Goal: Task Accomplishment & Management: Use online tool/utility

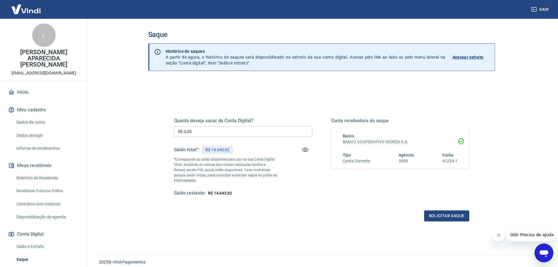
click at [220, 131] on input "R$ 0,00" at bounding box center [243, 131] width 138 height 11
type input "R$ 14.643,92"
click at [447, 217] on button "Solicitar saque" at bounding box center [446, 215] width 45 height 11
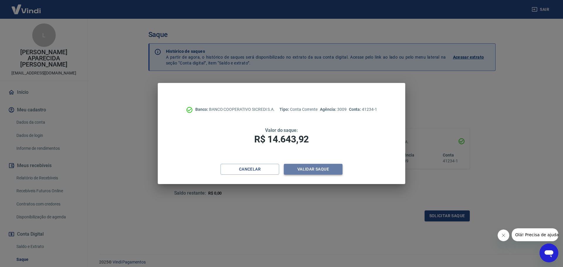
click at [307, 171] on button "Validar saque" at bounding box center [313, 169] width 59 height 11
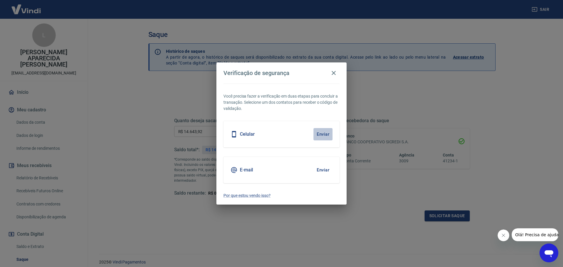
click at [319, 133] on button "Enviar" at bounding box center [322, 134] width 19 height 12
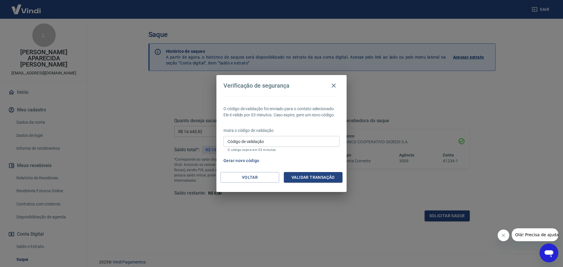
click at [238, 142] on input "Código de validação" at bounding box center [281, 141] width 116 height 11
type input "646655"
click at [320, 179] on button "Validar transação" at bounding box center [313, 177] width 59 height 11
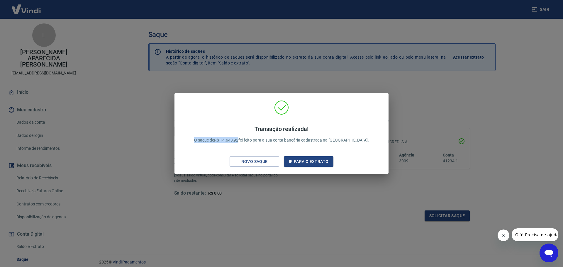
drag, startPoint x: 207, startPoint y: 140, endPoint x: 253, endPoint y: 143, distance: 45.8
click at [253, 143] on div "Transação realizada! O saque de R$ 14.643,92 foi feito para a sua conta bancári…" at bounding box center [281, 135] width 189 height 30
copy p "O saque de R$ 14.643,92"
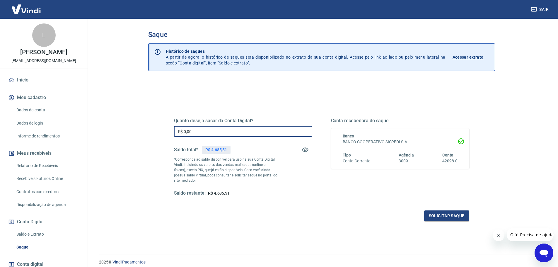
click at [197, 130] on input "R$ 0,00" at bounding box center [243, 131] width 138 height 11
type input "R$ 4.685,51"
click at [433, 214] on button "Solicitar saque" at bounding box center [446, 215] width 45 height 11
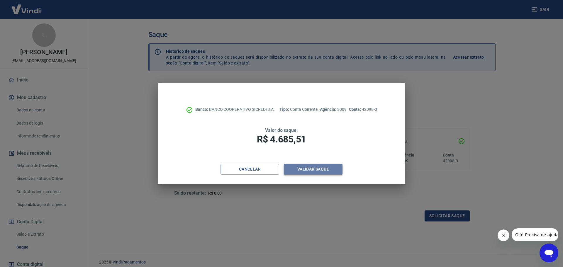
click at [322, 171] on button "Validar saque" at bounding box center [313, 169] width 59 height 11
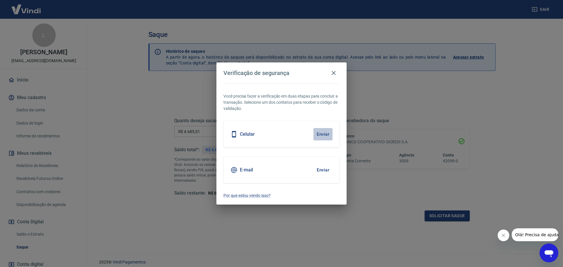
click at [324, 135] on button "Enviar" at bounding box center [322, 134] width 19 height 12
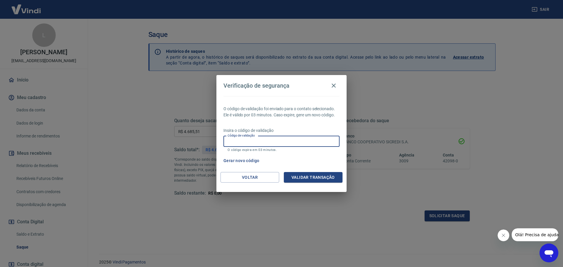
click at [239, 142] on input "Código de validação" at bounding box center [281, 141] width 116 height 11
type input "561902"
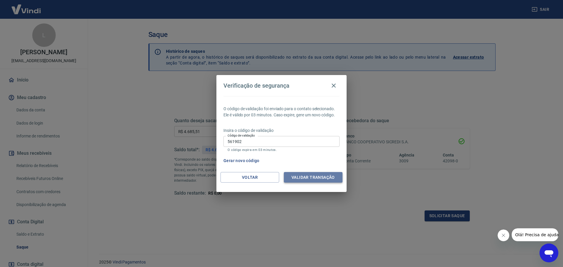
click at [302, 175] on button "Validar transação" at bounding box center [313, 177] width 59 height 11
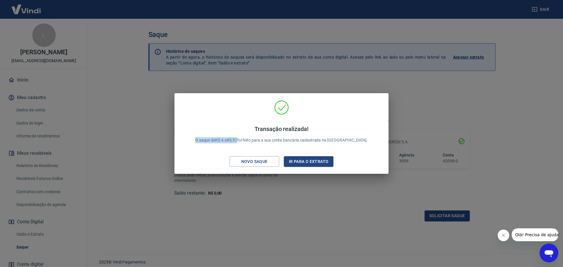
drag, startPoint x: 206, startPoint y: 138, endPoint x: 251, endPoint y: 144, distance: 45.8
click at [251, 144] on div "Transação realizada! O saque de R$ 4.685,51 foi feito para a sua conta bancária…" at bounding box center [281, 135] width 187 height 30
copy p "O saque de R$ 4.685,51"
